Goal: Information Seeking & Learning: Find contact information

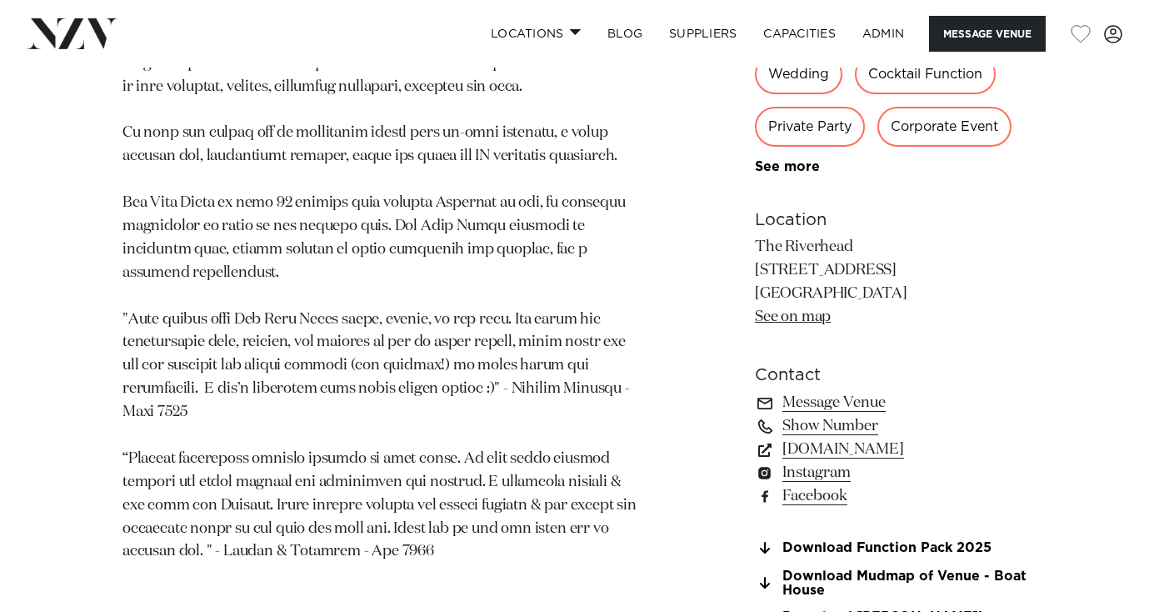
scroll to position [944, 0]
click at [900, 445] on link "www.theriverhead.co.nz" at bounding box center [891, 448] width 272 height 23
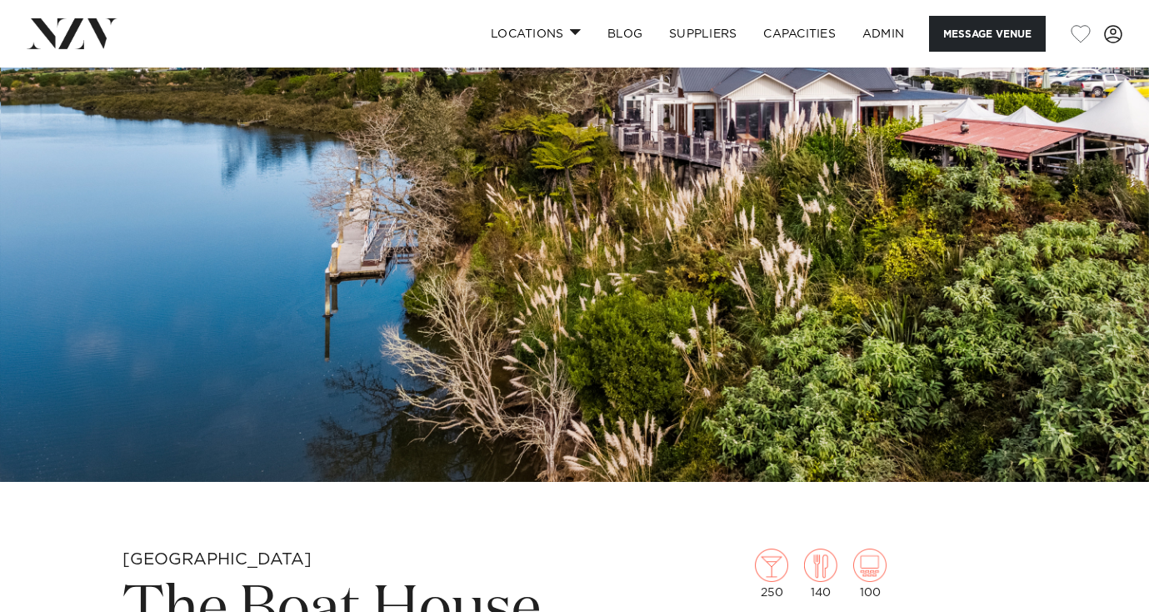
scroll to position [0, 0]
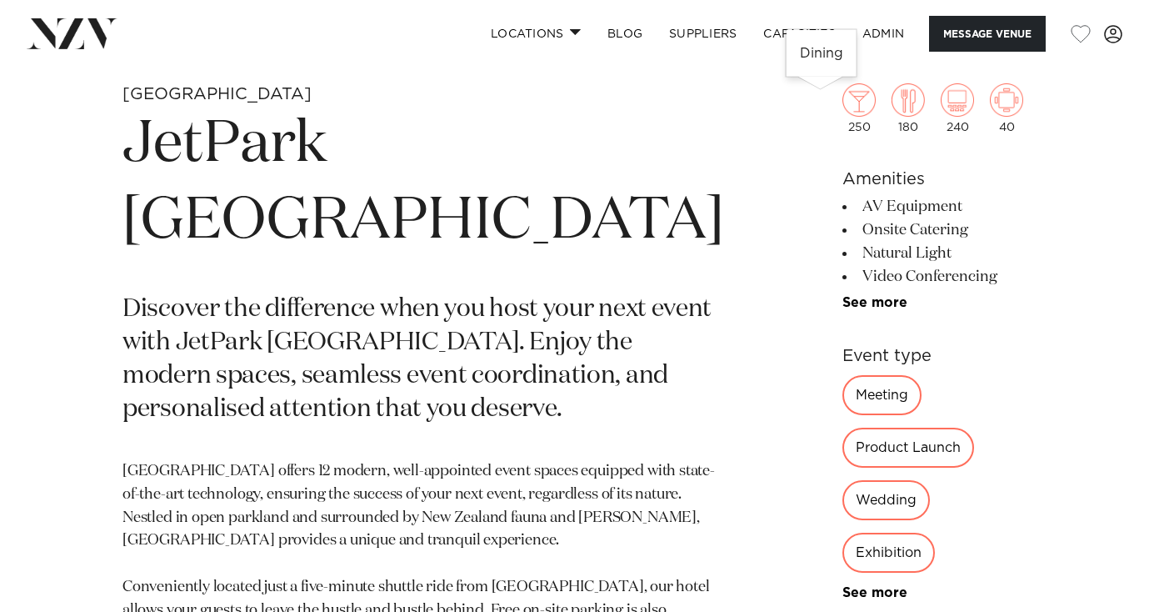
scroll to position [591, 0]
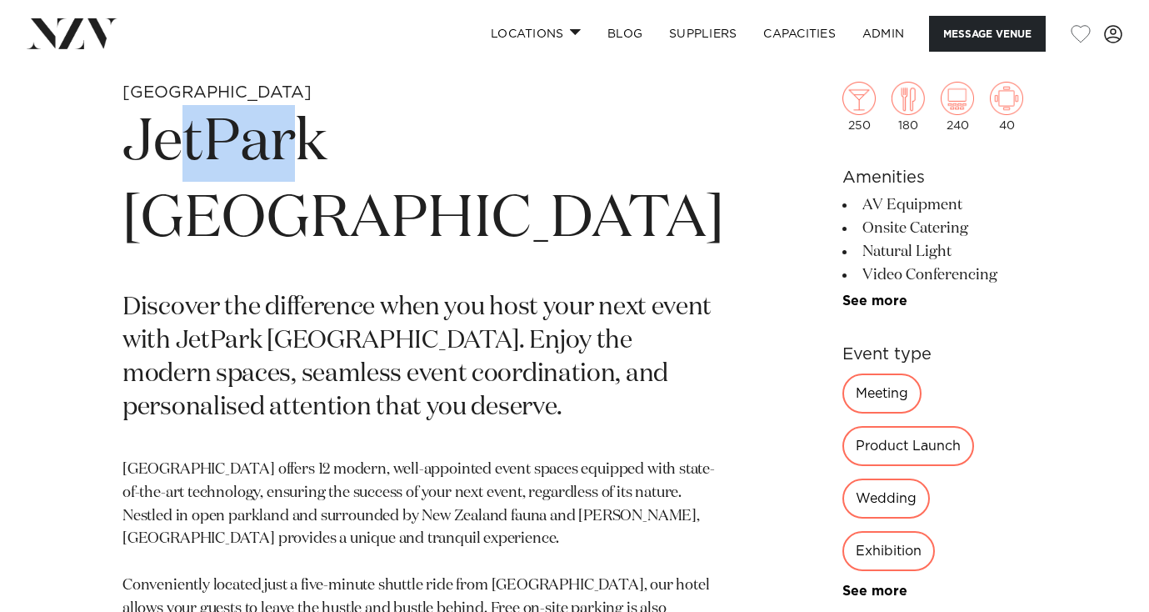
drag, startPoint x: 177, startPoint y: 162, endPoint x: 282, endPoint y: 157, distance: 106.0
click at [282, 157] on h1 "JetPark [GEOGRAPHIC_DATA]" at bounding box center [423, 181] width 602 height 153
click at [201, 162] on h1 "JetPark [GEOGRAPHIC_DATA]" at bounding box center [423, 181] width 602 height 153
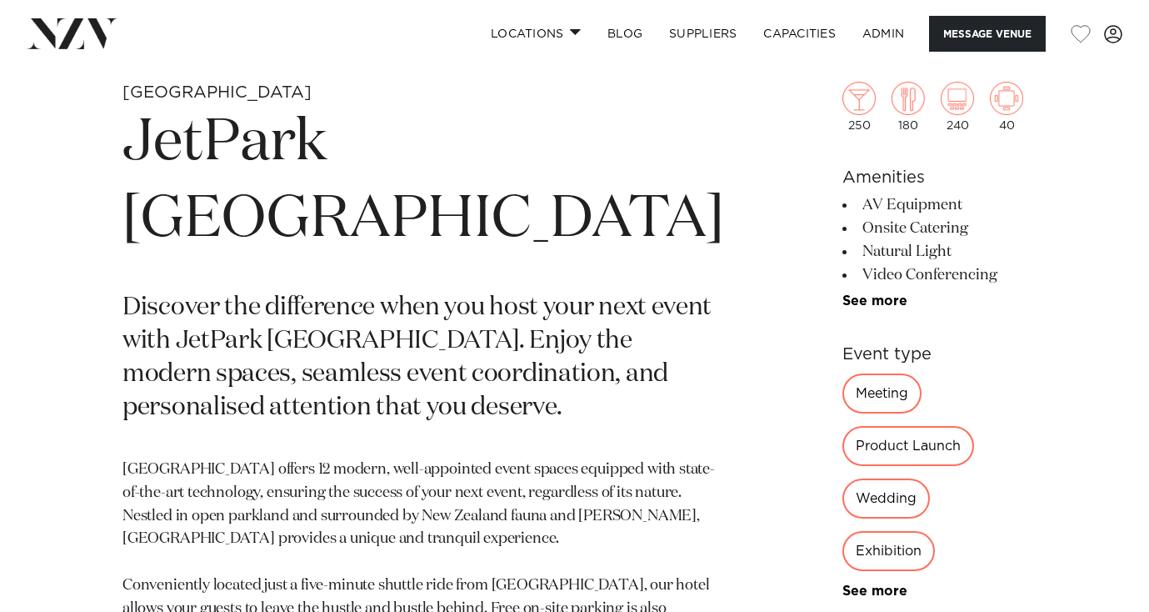
drag, startPoint x: 206, startPoint y: 152, endPoint x: 214, endPoint y: 150, distance: 8.5
click at [210, 151] on h1 "JetPark [GEOGRAPHIC_DATA]" at bounding box center [423, 181] width 602 height 153
drag, startPoint x: 184, startPoint y: 144, endPoint x: 147, endPoint y: 139, distance: 37.0
click at [147, 139] on h1 "JetPark [GEOGRAPHIC_DATA]" at bounding box center [423, 181] width 602 height 153
click at [206, 137] on h1 "JetPark [GEOGRAPHIC_DATA]" at bounding box center [423, 181] width 602 height 153
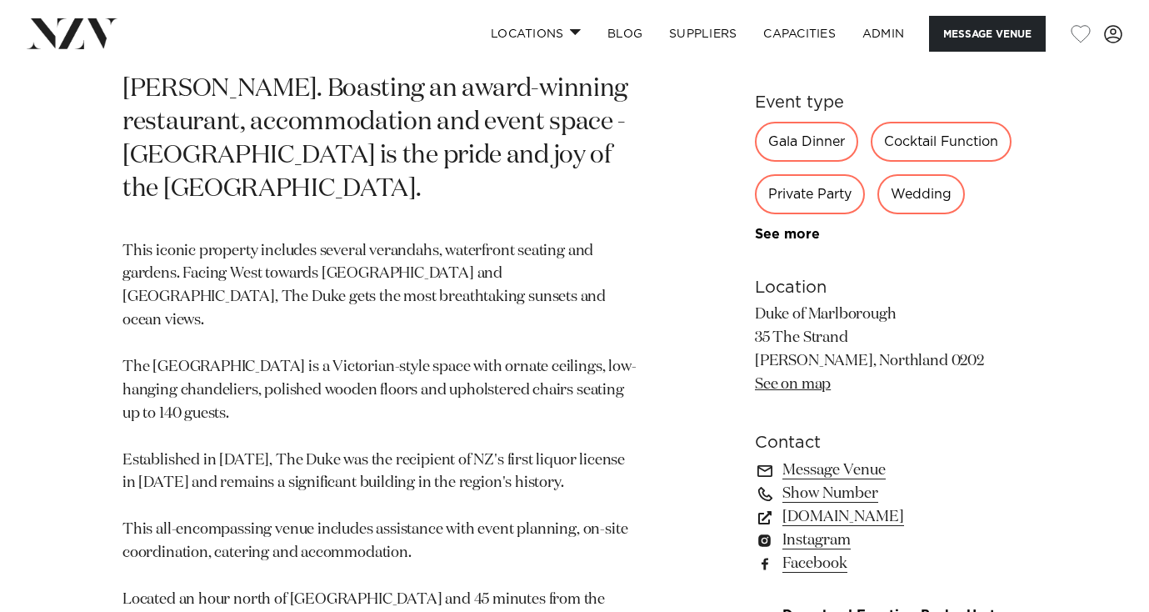
scroll to position [914, 0]
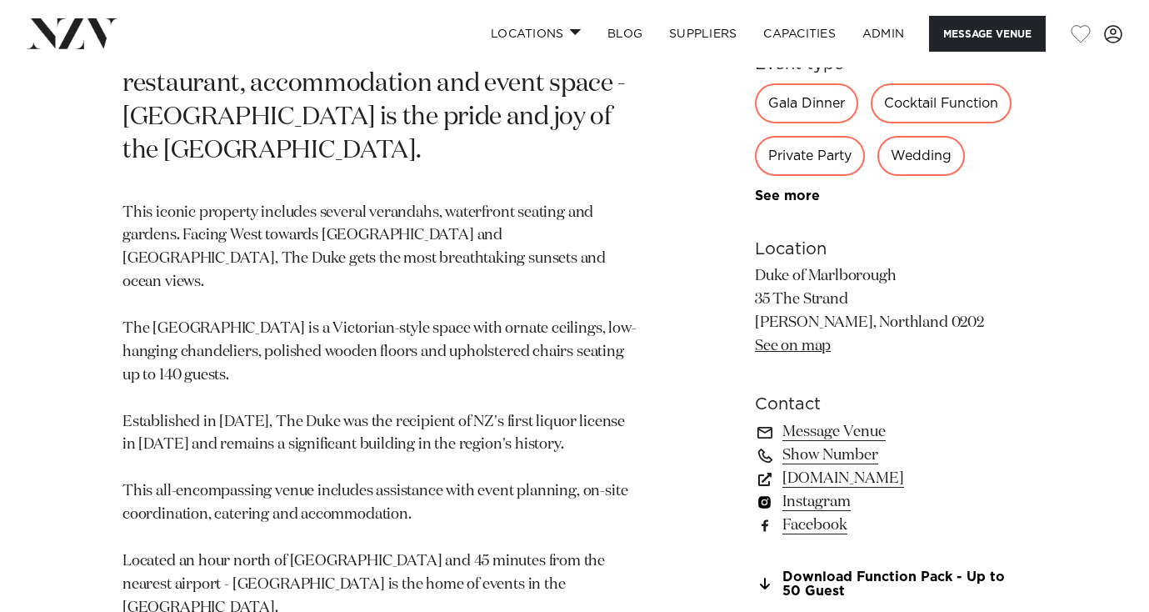
click at [818, 508] on link "Instagram" at bounding box center [891, 501] width 272 height 23
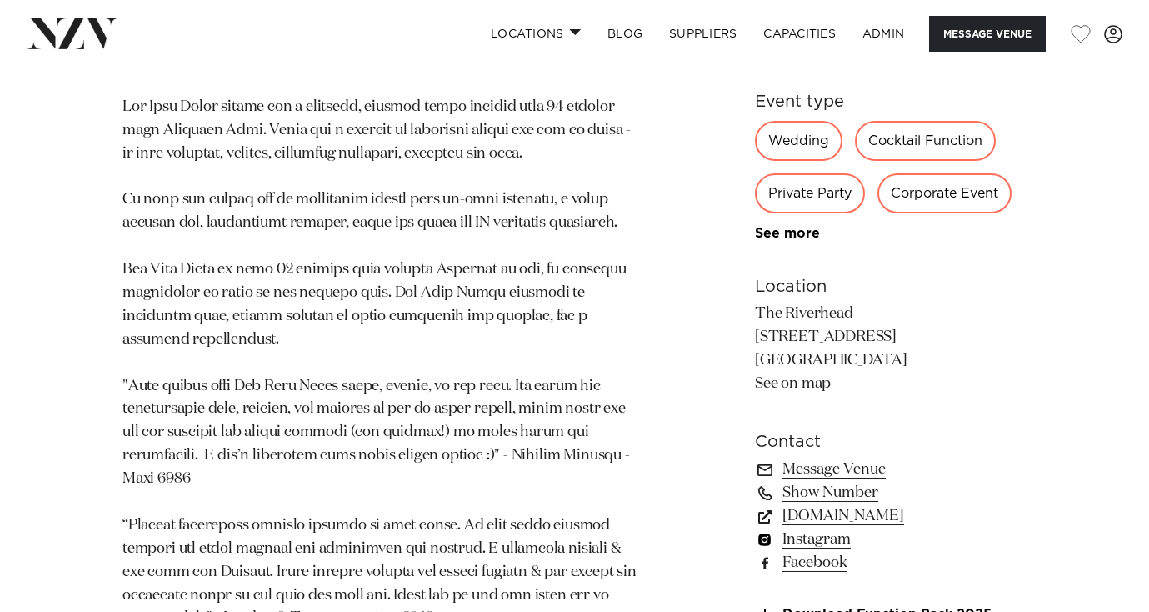
scroll to position [874, 0]
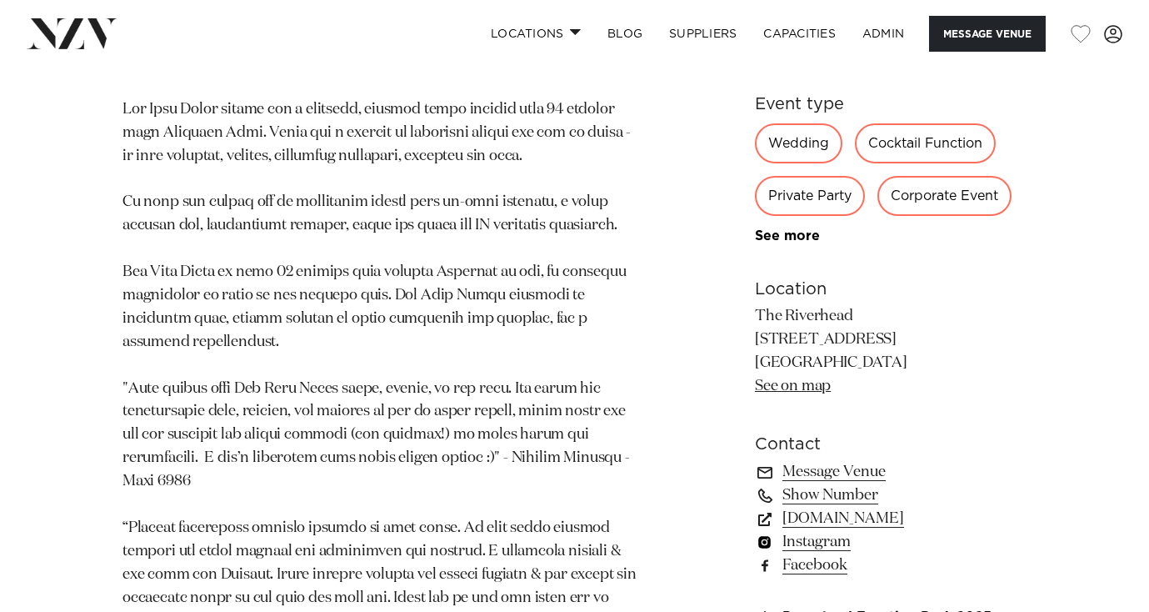
click at [808, 542] on link "Instagram" at bounding box center [891, 541] width 272 height 23
